Goal: Task Accomplishment & Management: Manage account settings

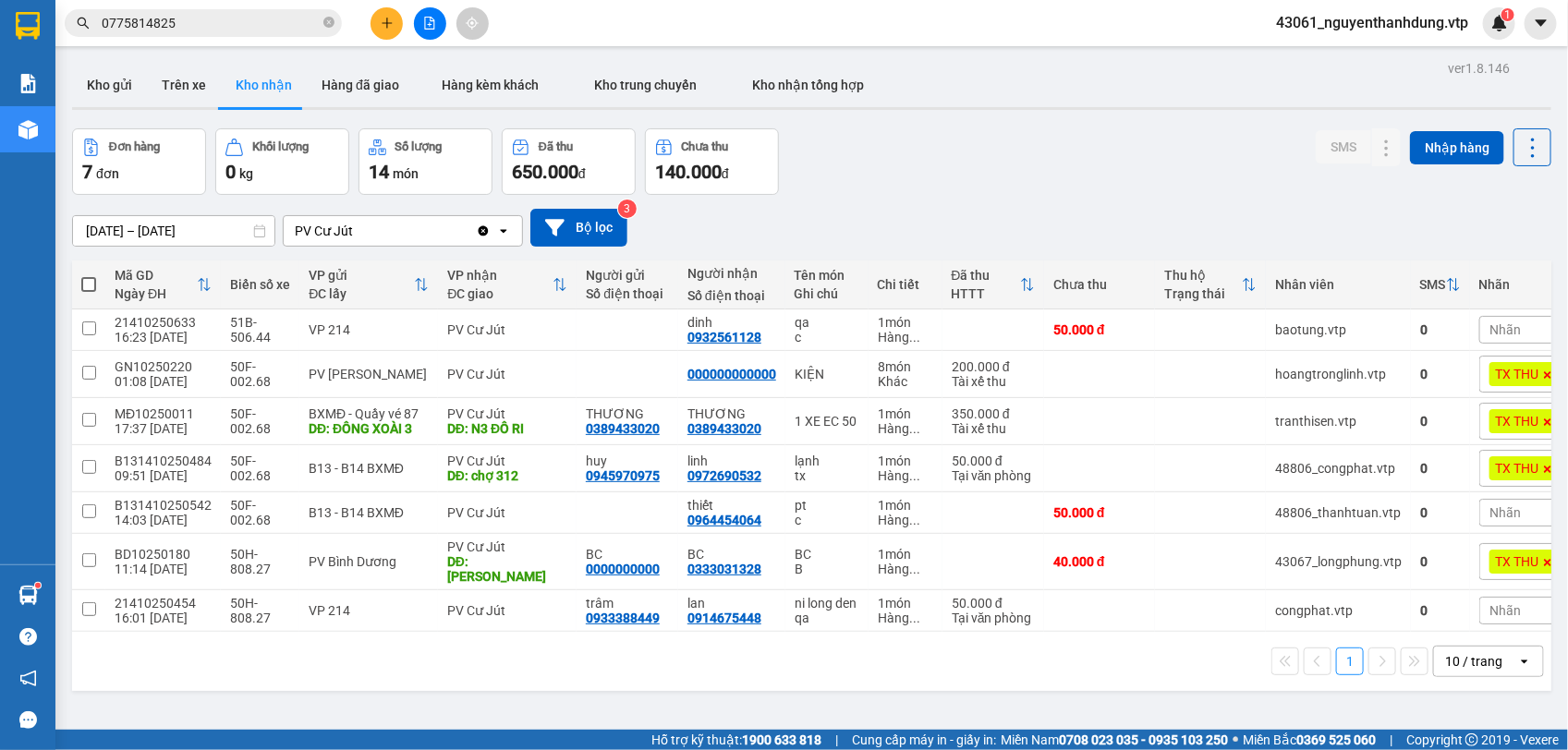
scroll to position [0, 35]
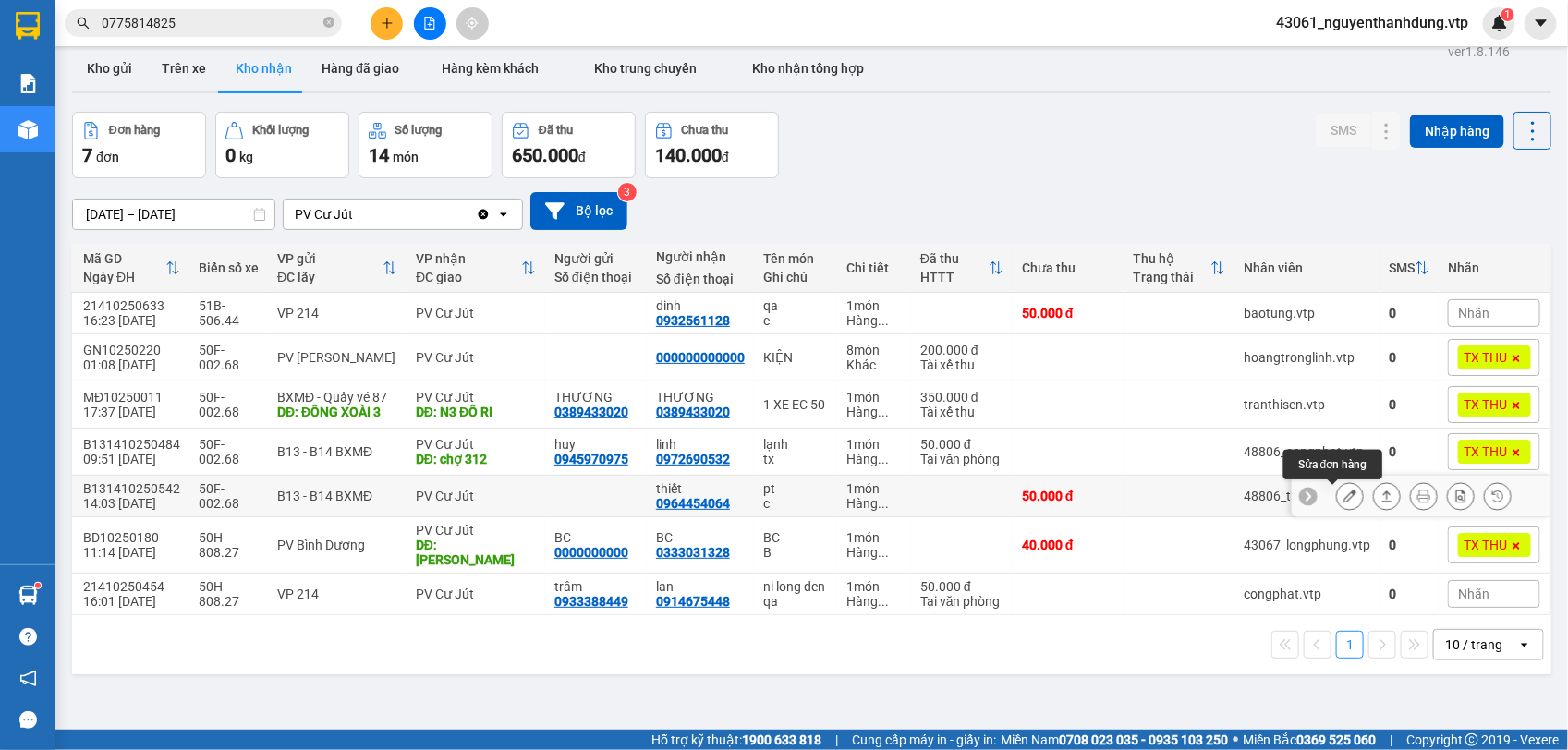
click at [1343, 497] on icon at bounding box center [1349, 497] width 13 height 13
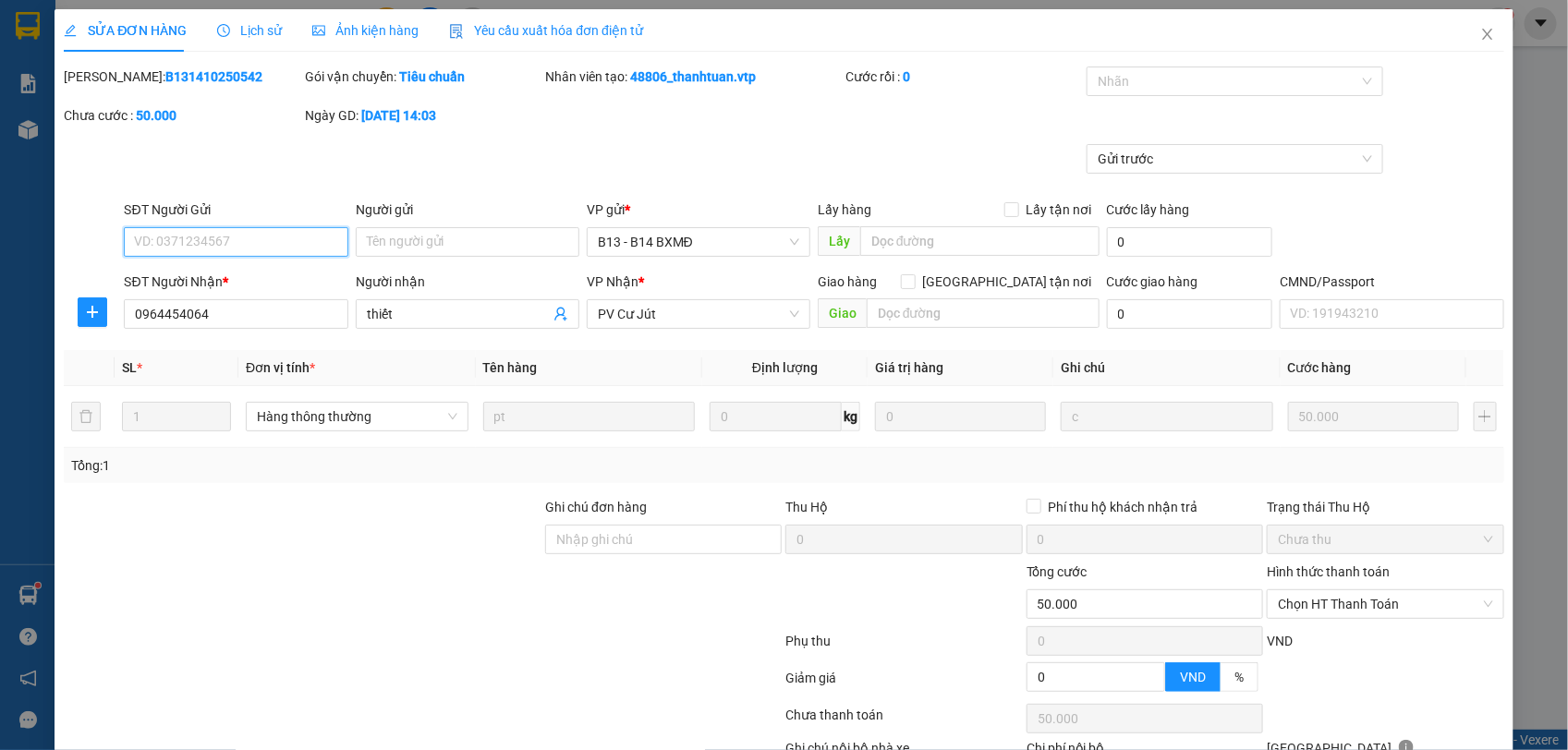
type input "0964454064"
type input "thiết"
type input "0"
type input "50.000"
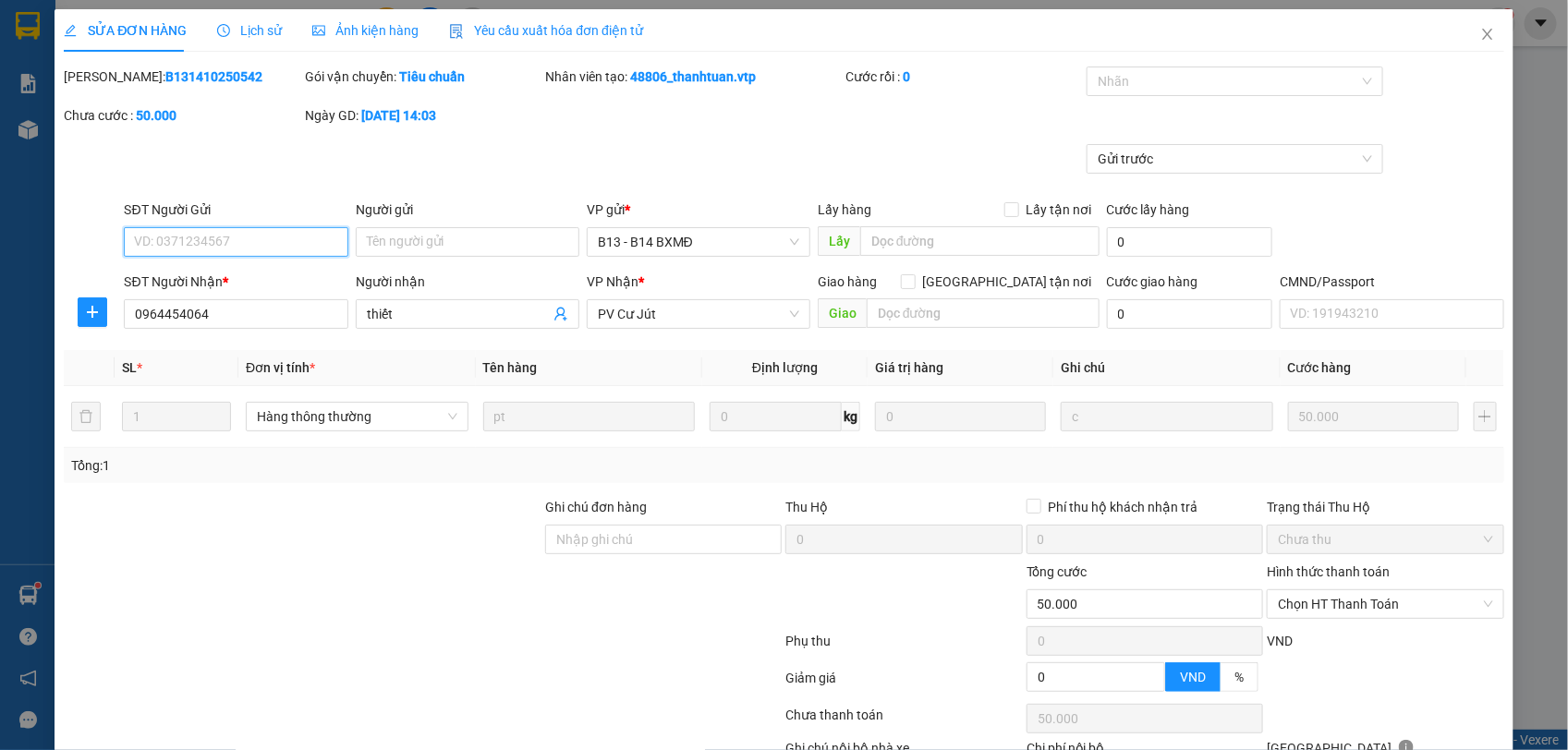
type input "2.500"
click at [1389, 603] on span "Chọn HT Thanh Toán" at bounding box center [1385, 605] width 214 height 28
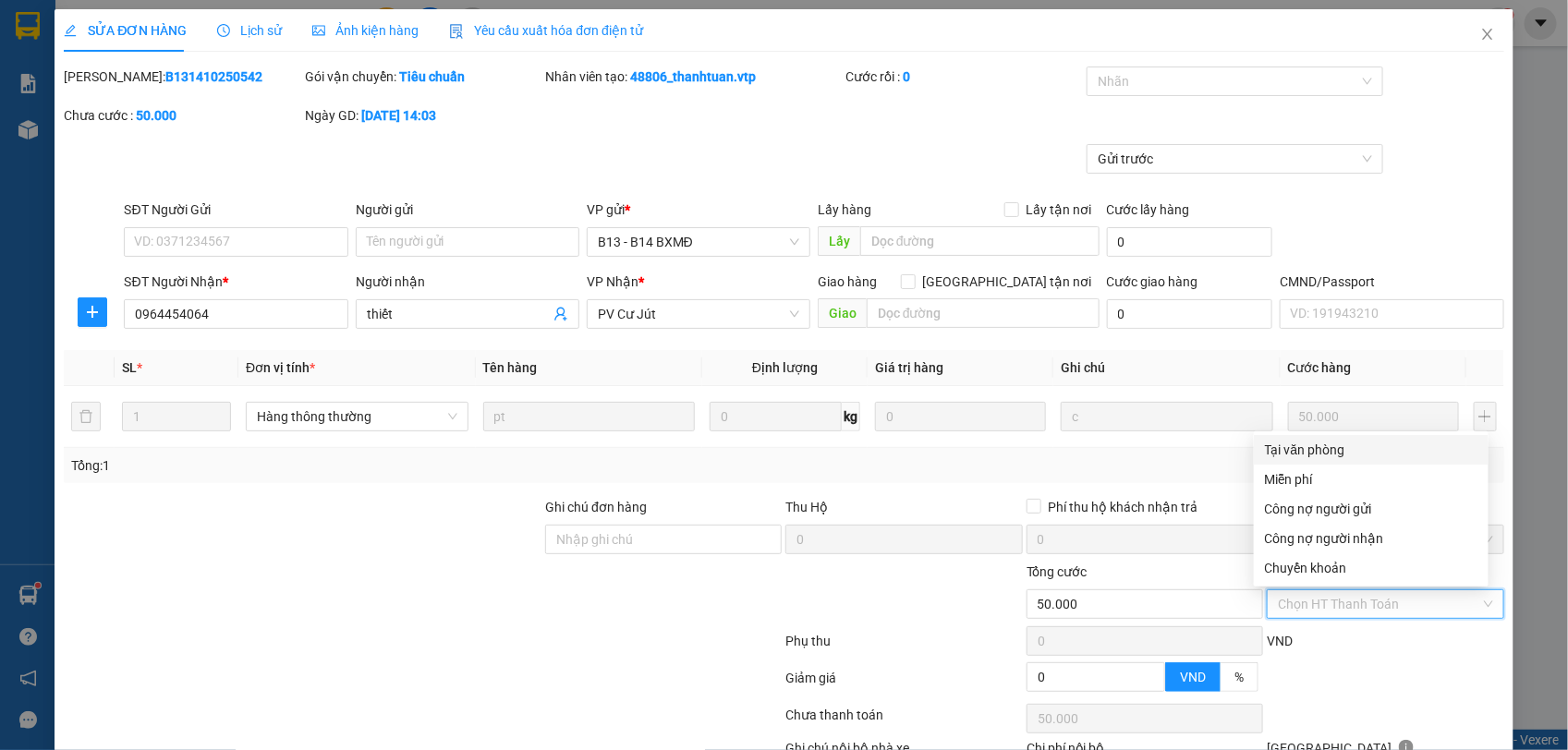
click at [1345, 449] on div "Tại văn phòng" at bounding box center [1371, 451] width 212 height 21
type input "0"
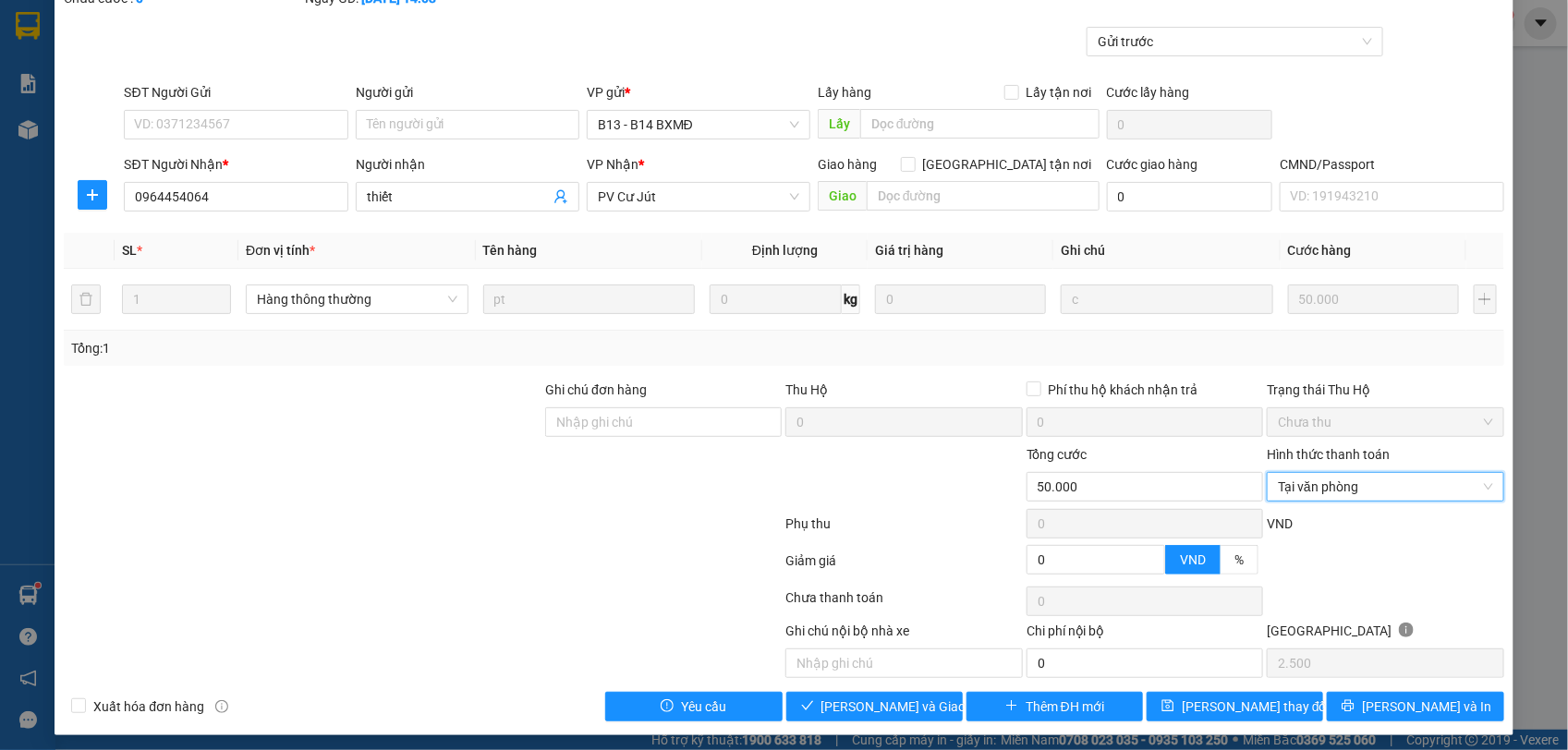
scroll to position [127, 0]
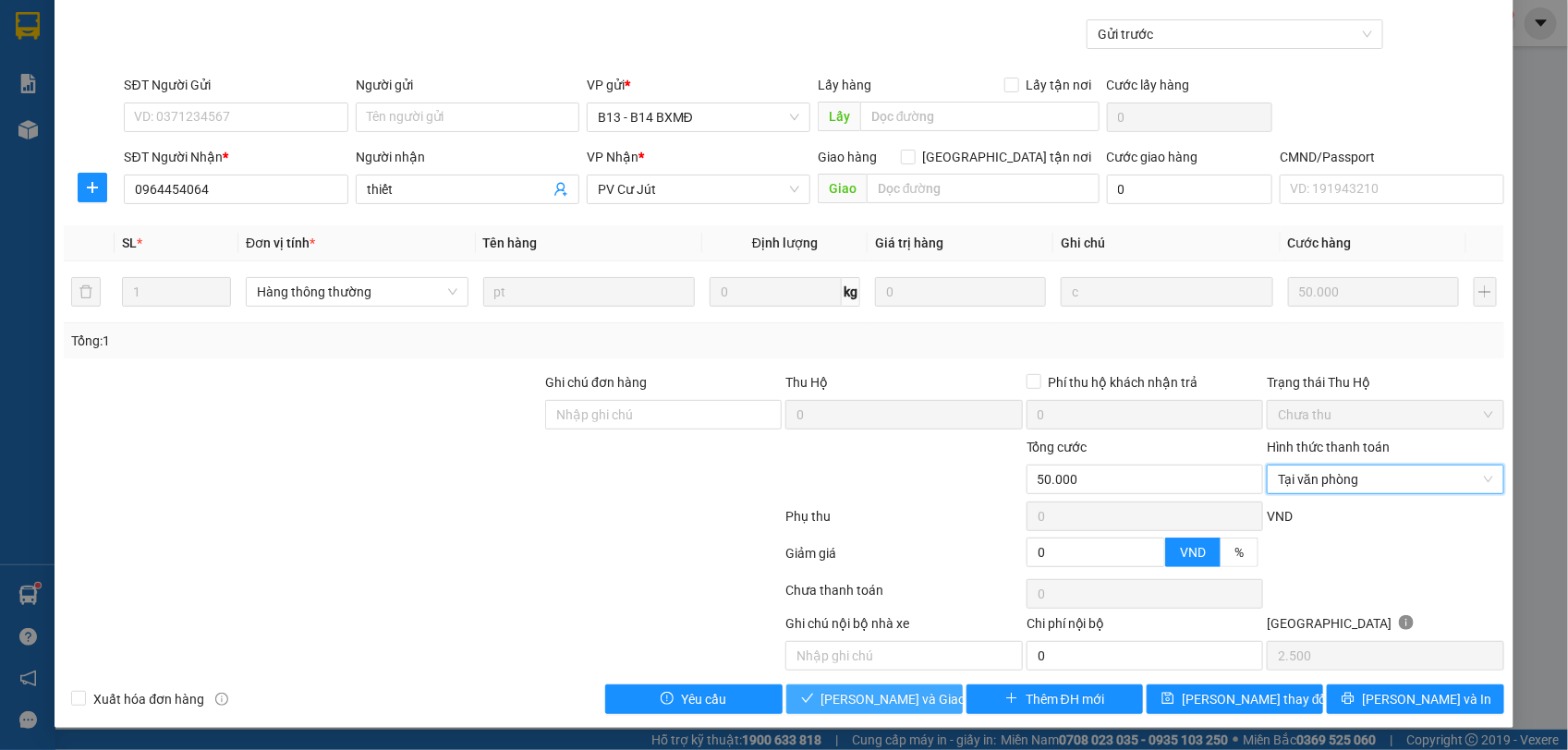
click at [875, 708] on span "[PERSON_NAME] và Giao hàng" at bounding box center [909, 699] width 177 height 21
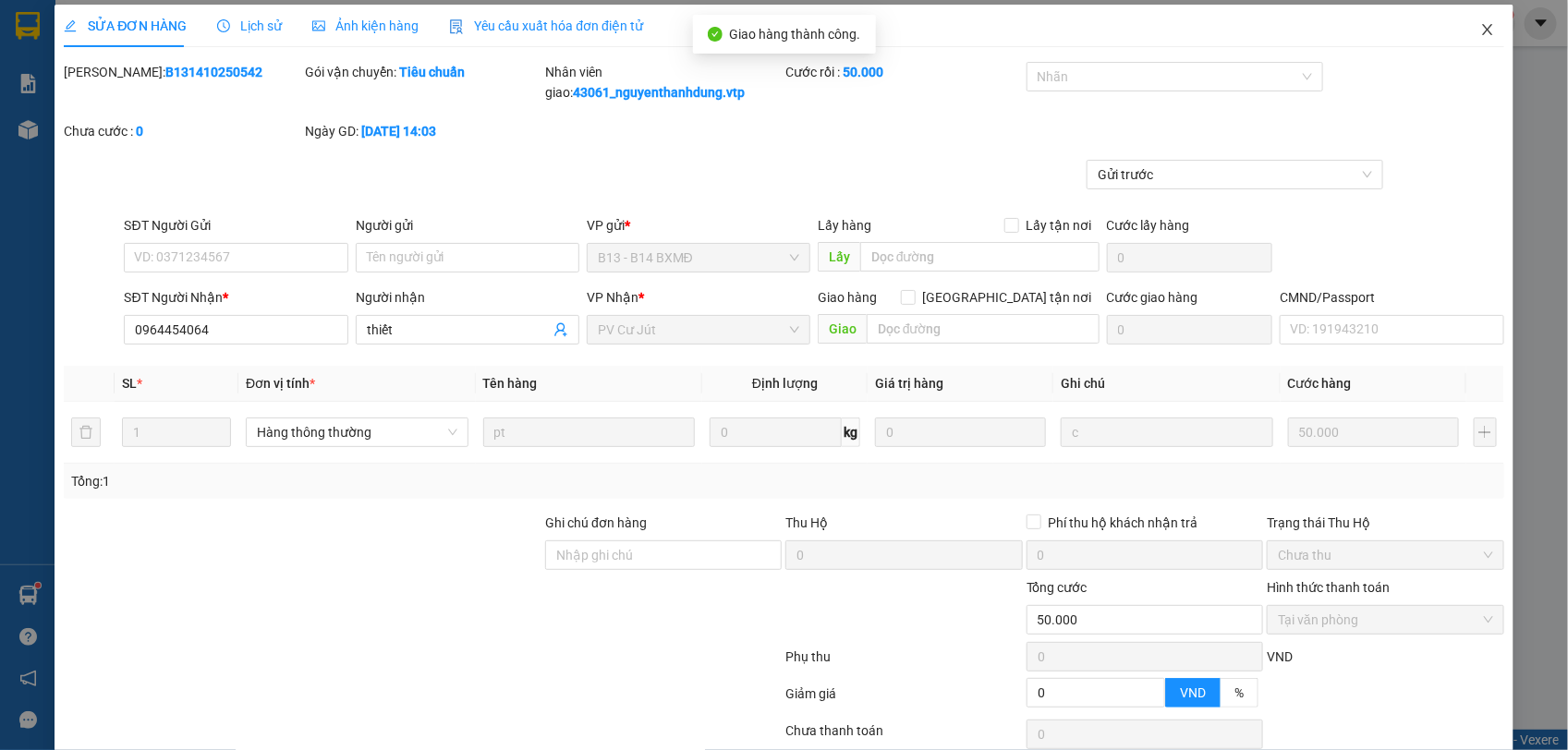
scroll to position [0, 0]
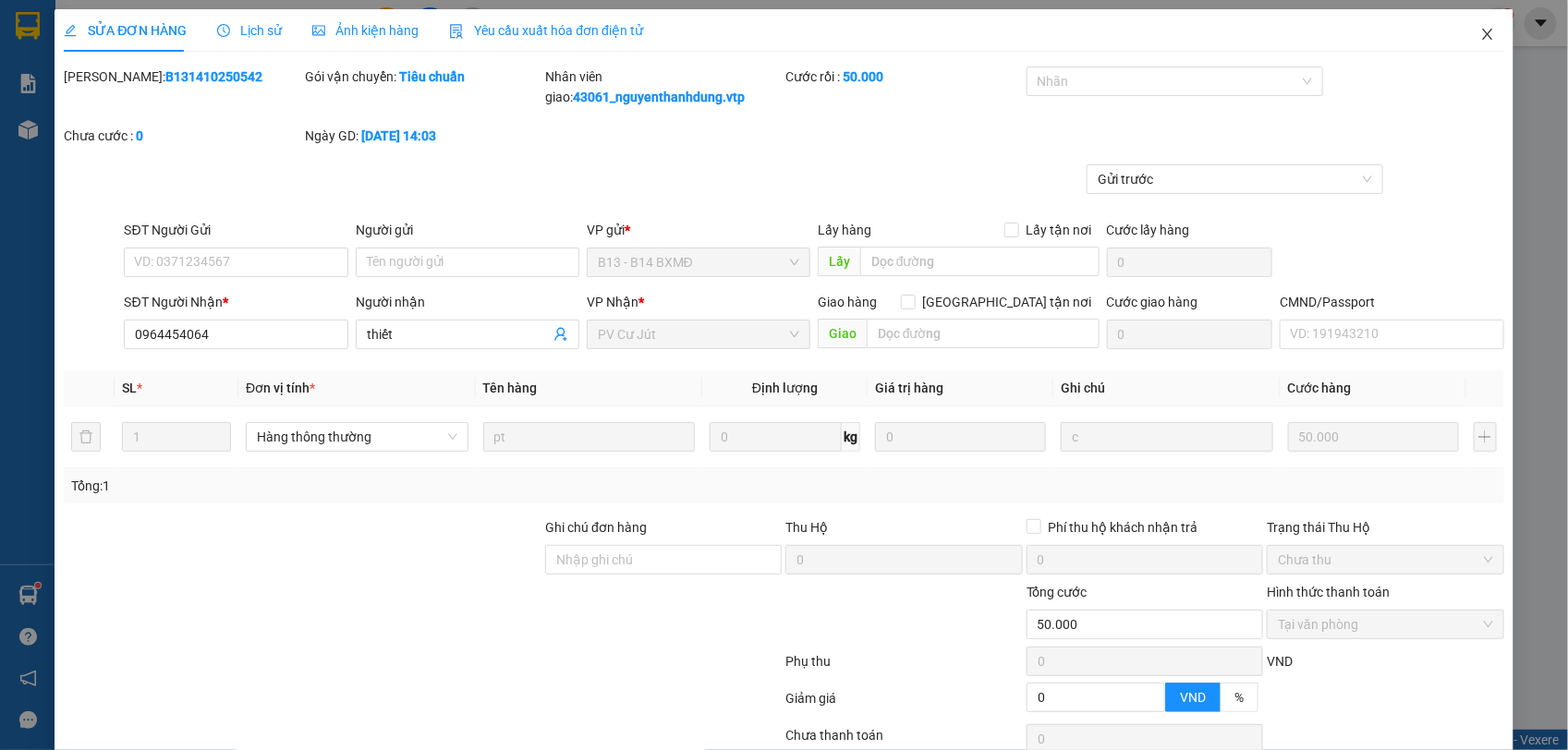
click at [1480, 27] on icon "close" at bounding box center [1487, 35] width 15 height 15
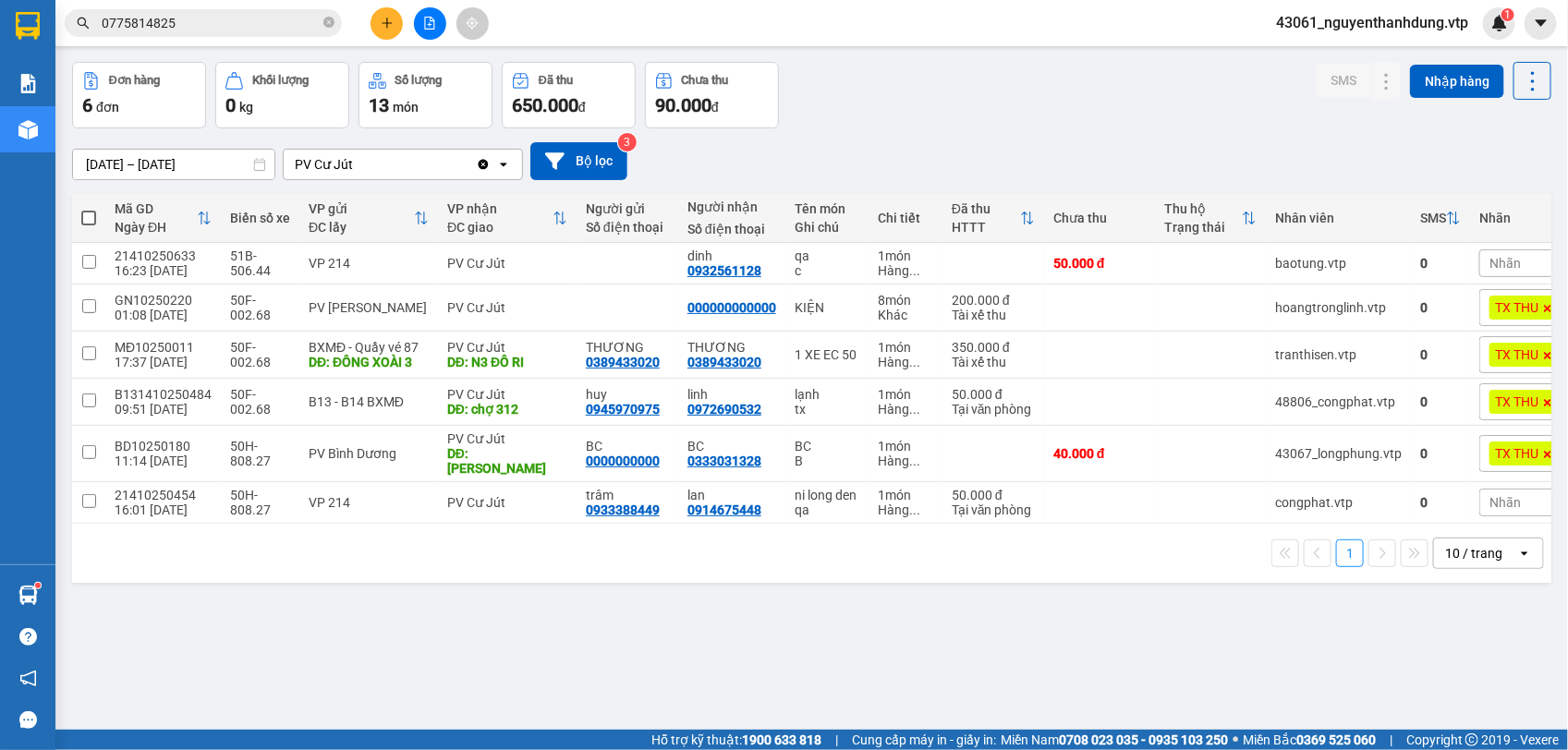
scroll to position [85, 0]
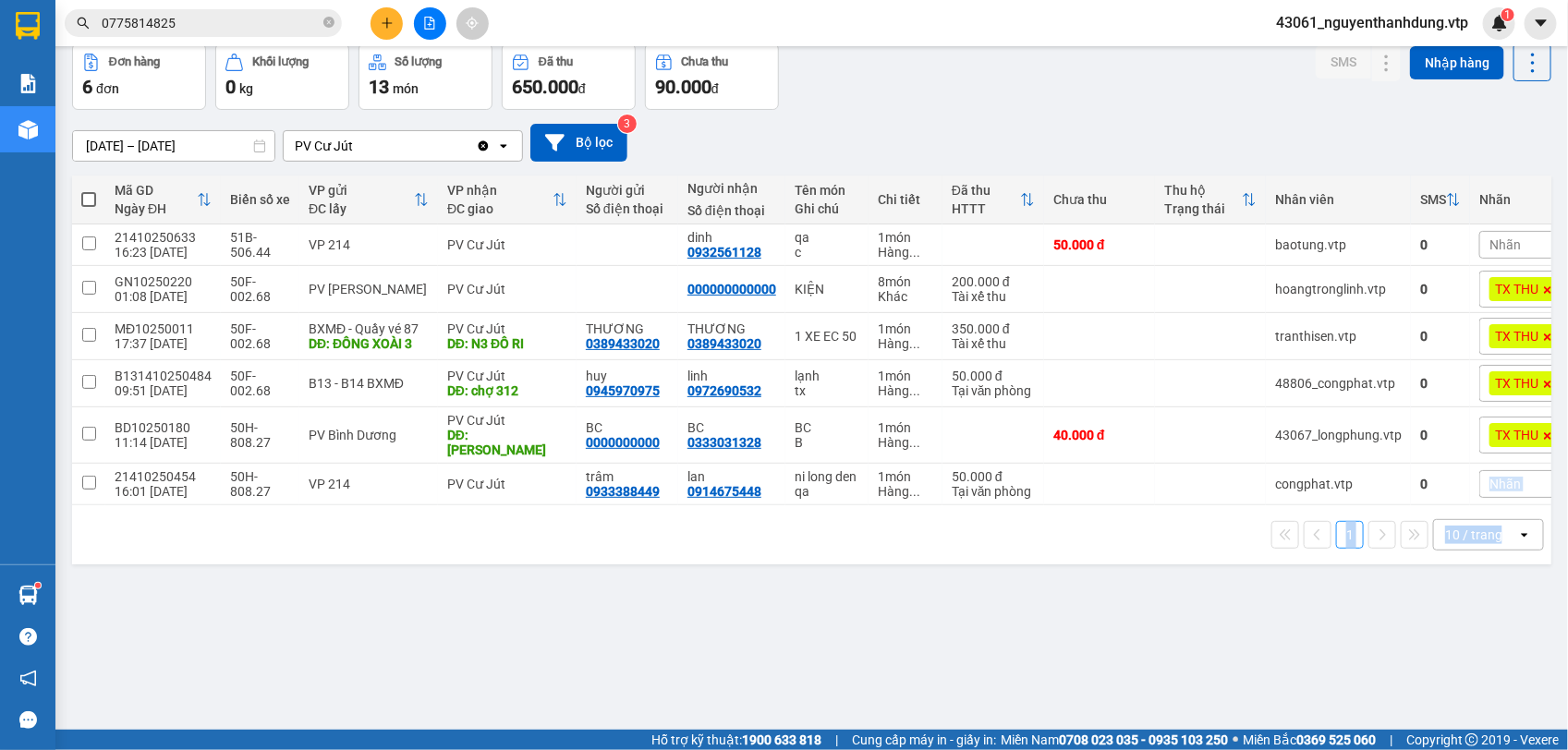
drag, startPoint x: 1432, startPoint y: 511, endPoint x: 1497, endPoint y: 520, distance: 65.6
click at [1497, 520] on div "Mã GD Ngày ĐH Biển số xe VP gửi ĐC lấy VP nhận ĐC giao Người gửi Số điện thoại …" at bounding box center [812, 370] width 1479 height 389
click at [1026, 617] on div "ver 1.8.146 Kho gửi Trên xe Kho nhận Hàng đã giao Hàng kèm khách Kho trung chuy…" at bounding box center [812, 344] width 1494 height 750
